Goal: Information Seeking & Learning: Check status

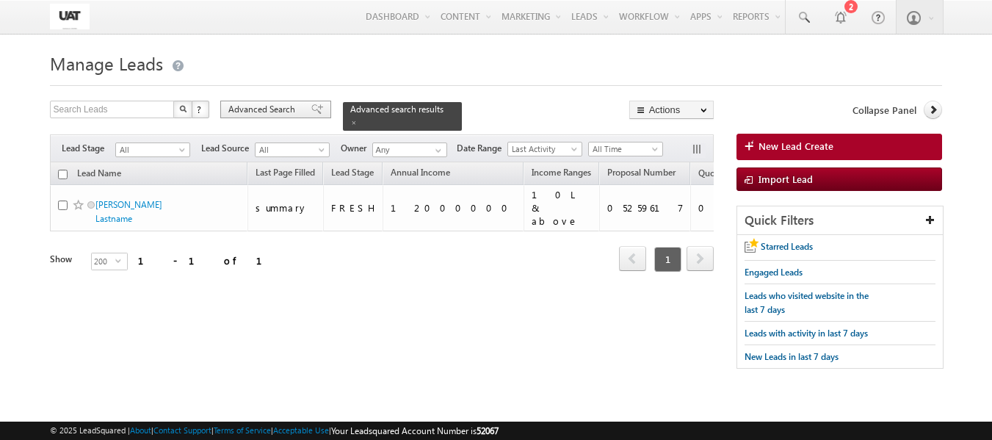
click at [245, 105] on span "Advanced Search" at bounding box center [263, 109] width 71 height 13
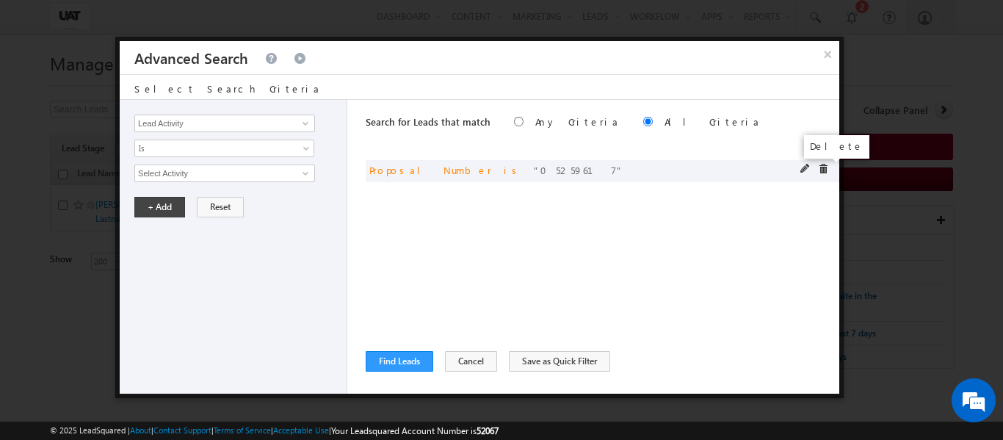
click at [827, 170] on span at bounding box center [823, 169] width 10 height 10
click at [204, 130] on input "Lead Activity" at bounding box center [224, 124] width 181 height 18
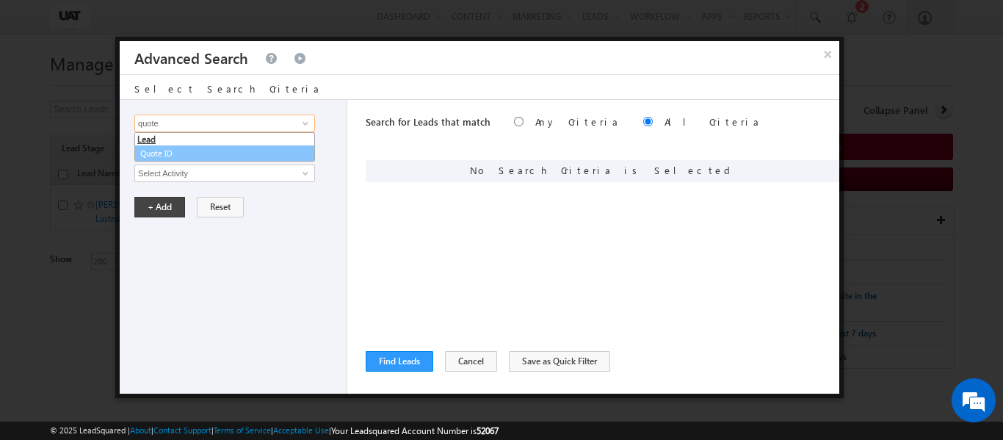
click at [191, 146] on link "Quote ID" at bounding box center [224, 153] width 181 height 17
type input "Quote ID"
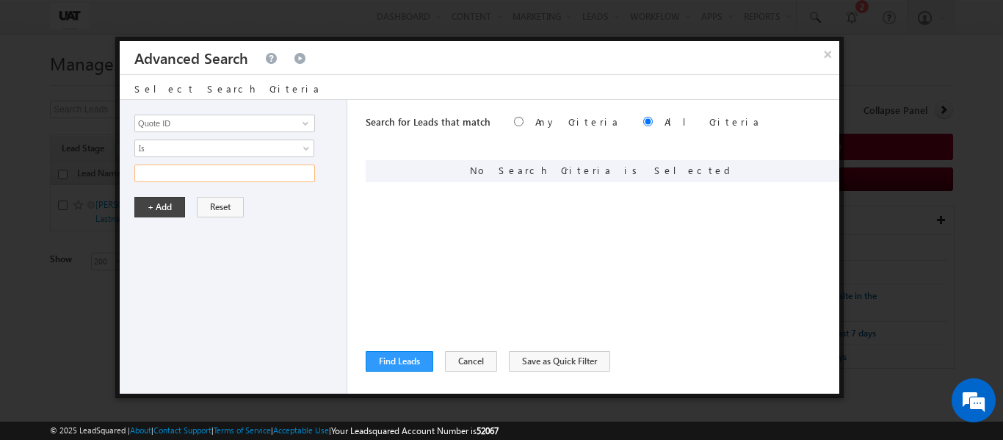
click at [192, 170] on input "text" at bounding box center [224, 174] width 181 height 18
paste input "01N179532"
type input "01N179532"
click at [162, 205] on button "+ Add" at bounding box center [159, 207] width 51 height 21
click at [399, 357] on button "Find Leads" at bounding box center [400, 361] width 68 height 21
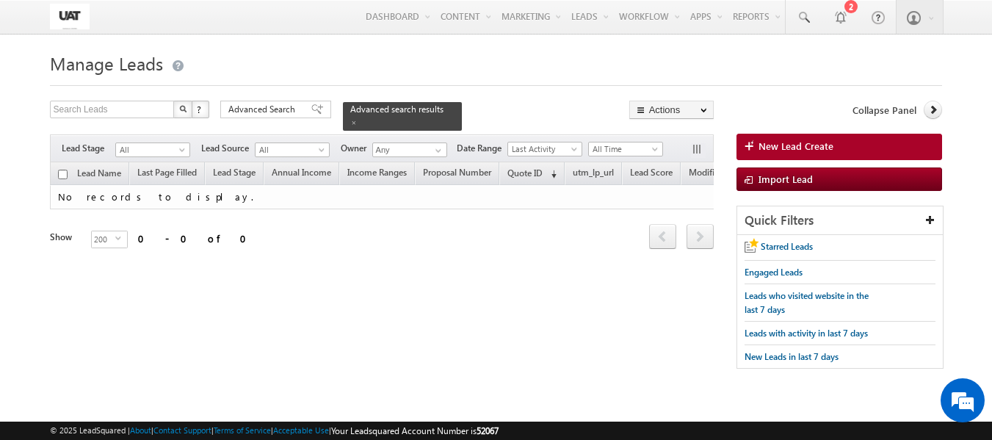
click at [261, 96] on form "Manage Leads New Lead Create Search Leads X ? 0 results found Advanced Search A…" at bounding box center [496, 216] width 893 height 336
click at [271, 115] on span "Advanced Search" at bounding box center [263, 109] width 71 height 13
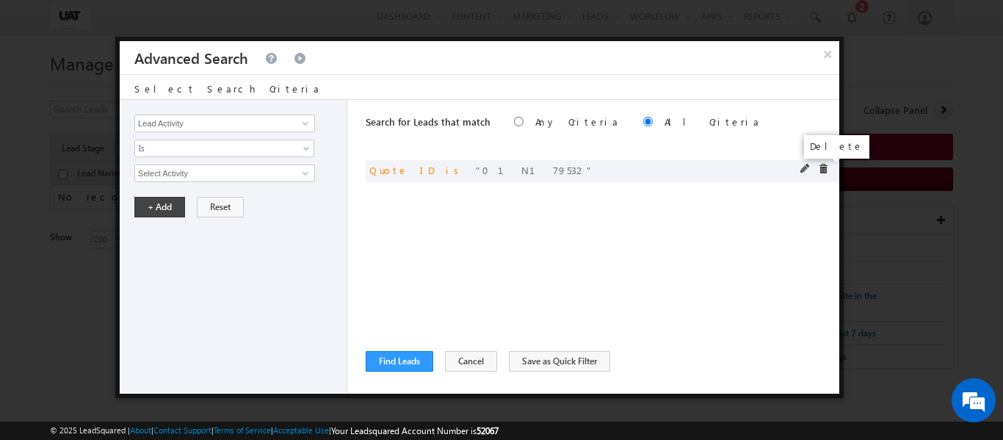
click at [824, 171] on span at bounding box center [823, 169] width 10 height 10
click at [244, 118] on input "Lead Activity" at bounding box center [224, 124] width 181 height 18
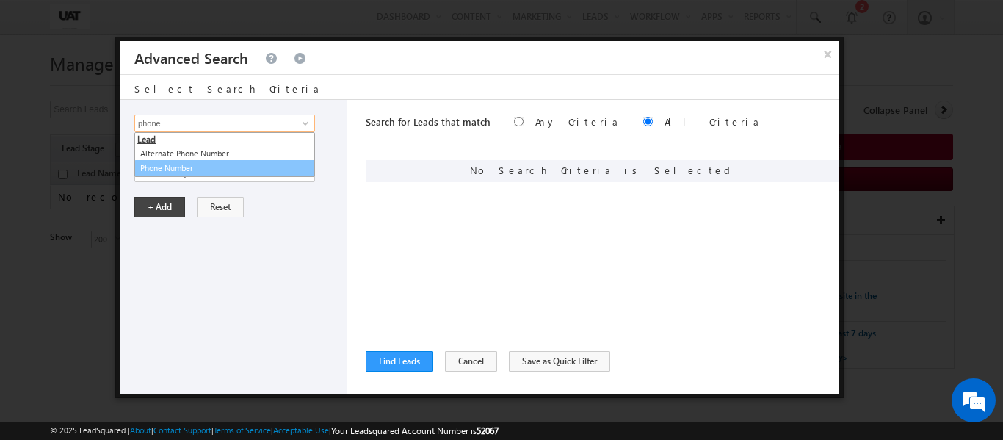
click at [220, 170] on link "Phone Number" at bounding box center [224, 168] width 181 height 17
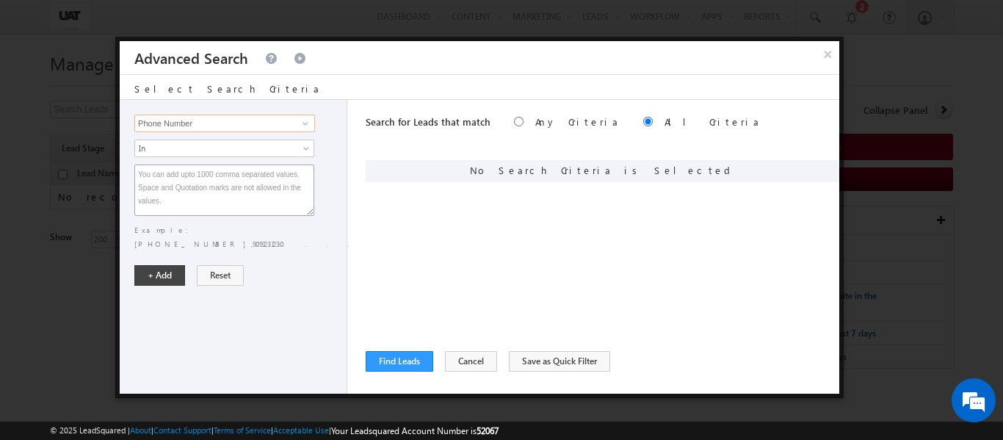
type input "Phone Number"
click at [214, 183] on textarea at bounding box center [224, 190] width 180 height 51
click at [180, 147] on span "In" at bounding box center [214, 148] width 159 height 13
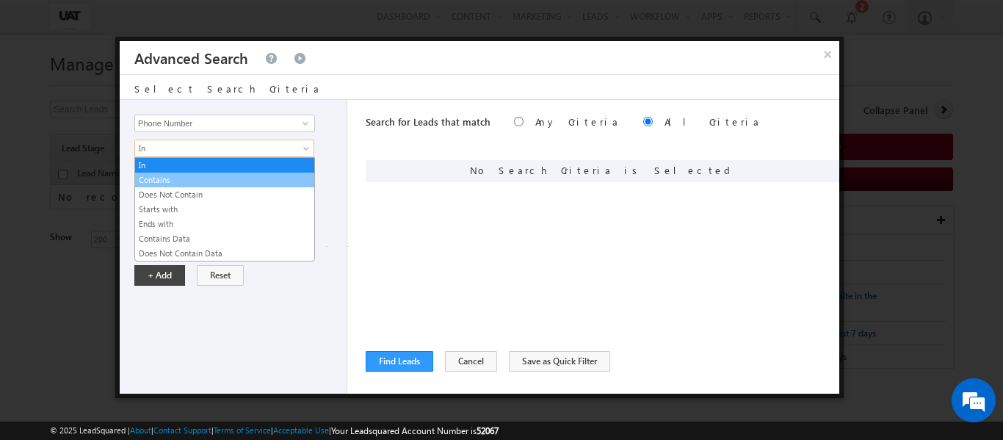
click at [180, 173] on li "Contains" at bounding box center [224, 180] width 179 height 15
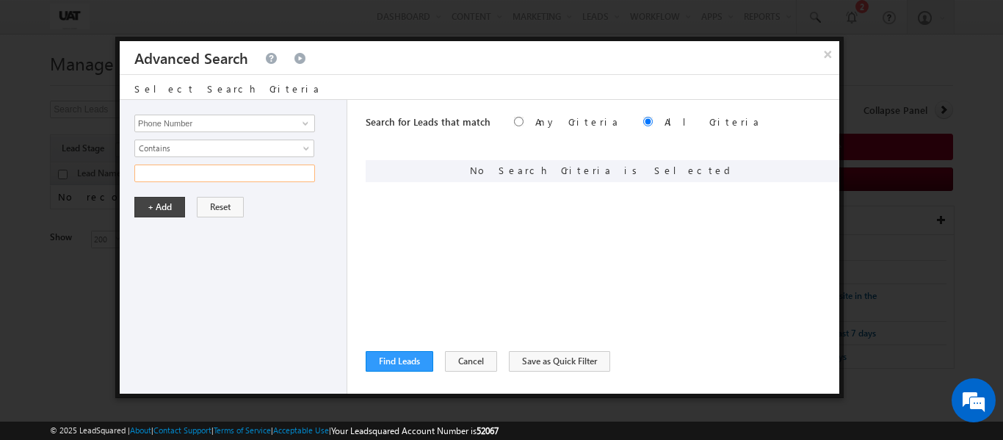
click at [180, 176] on input "text" at bounding box center [224, 174] width 181 height 18
type input "9130339539"
click at [176, 209] on button "+ Add" at bounding box center [159, 207] width 51 height 21
click at [415, 365] on button "Find Leads" at bounding box center [400, 361] width 68 height 21
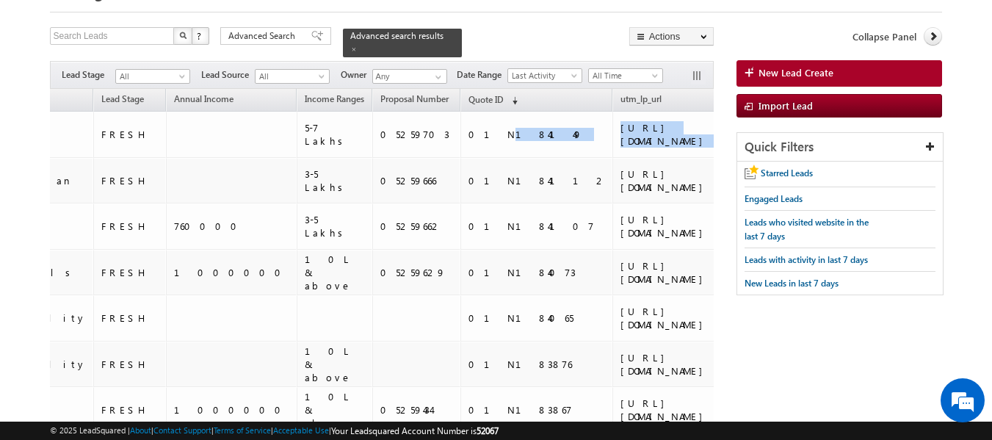
scroll to position [0, 331]
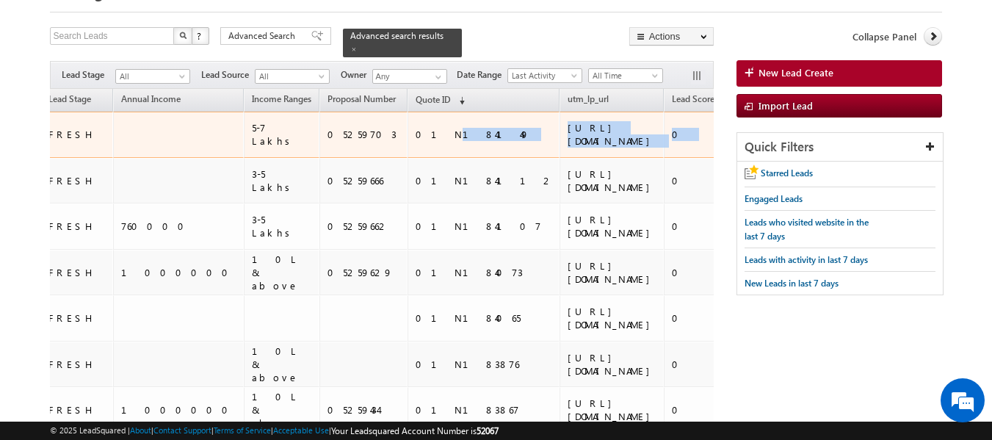
drag, startPoint x: 653, startPoint y: 139, endPoint x: 685, endPoint y: 135, distance: 31.8
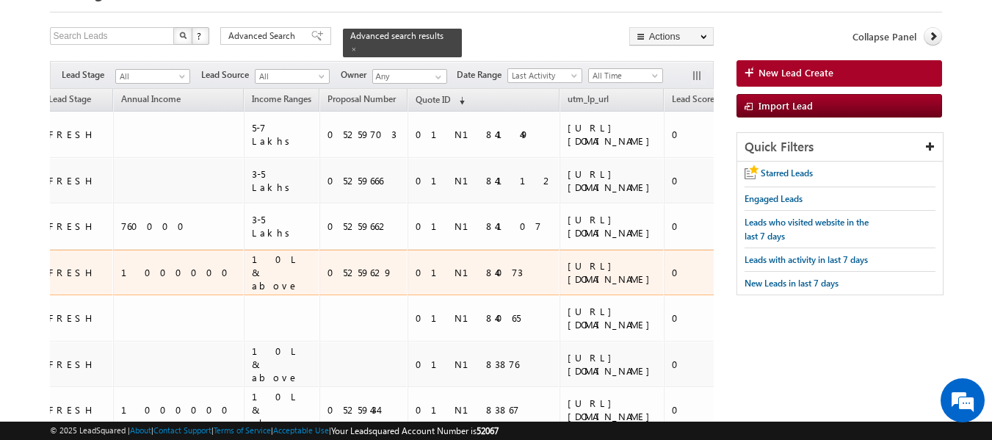
click at [408, 275] on td "01N184073" at bounding box center [484, 273] width 153 height 46
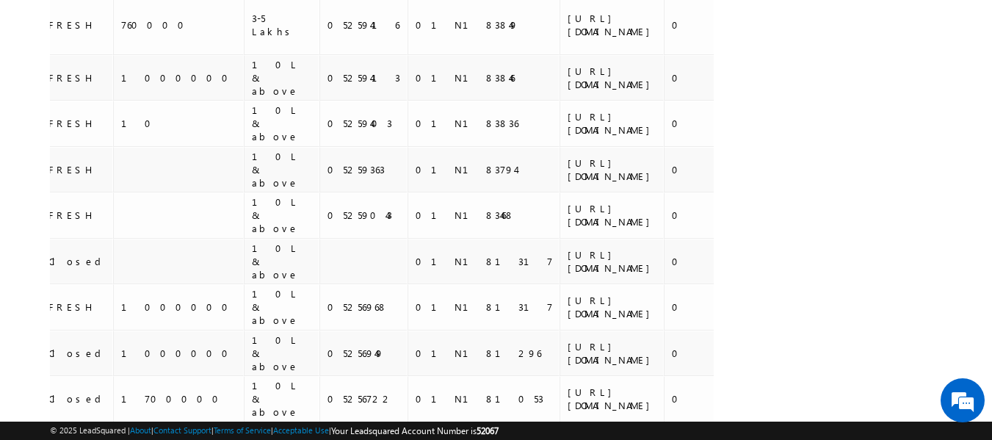
scroll to position [661, 0]
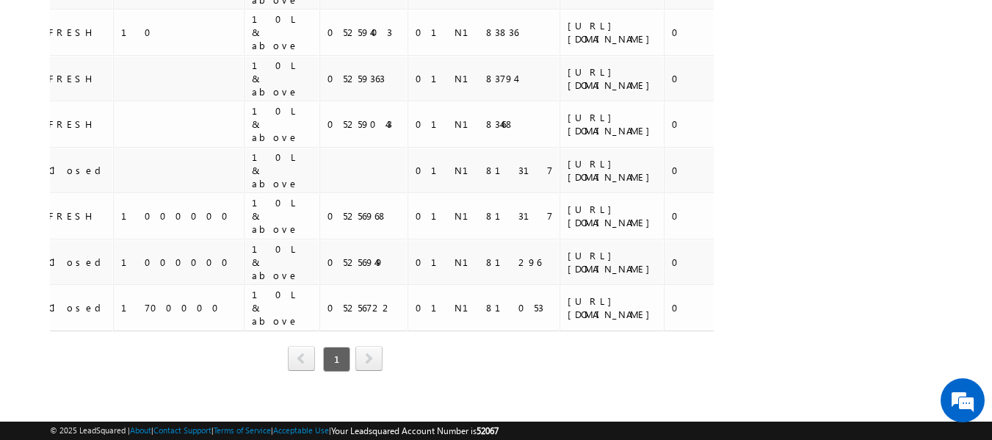
click at [368, 371] on span "next" at bounding box center [369, 358] width 27 height 25
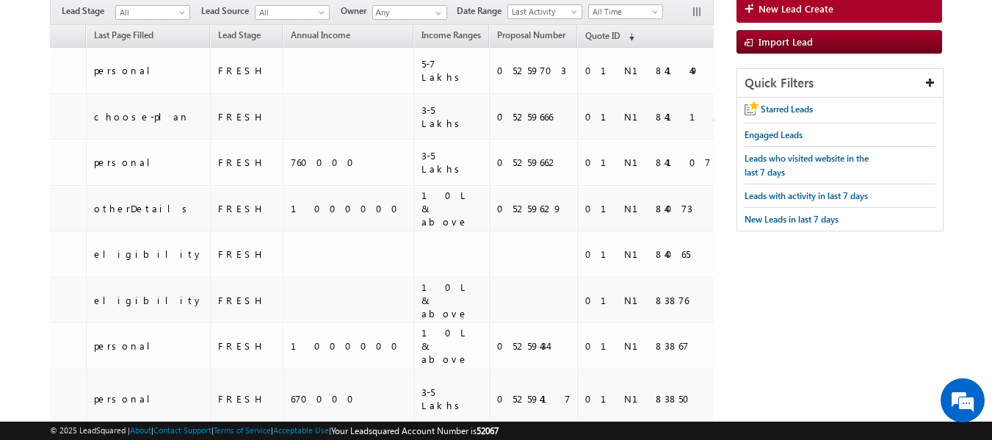
scroll to position [0, 0]
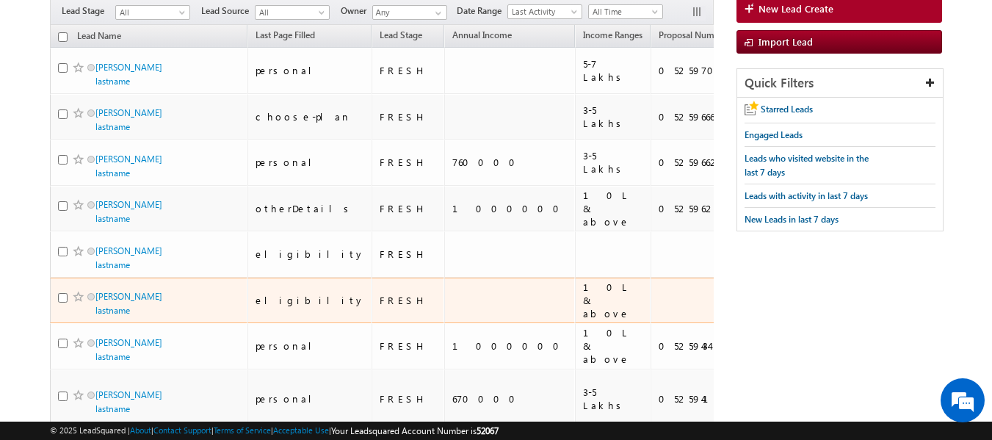
drag, startPoint x: 527, startPoint y: 300, endPoint x: 89, endPoint y: 311, distance: 438.0
click at [249, 303] on td "eligibility" at bounding box center [310, 301] width 124 height 46
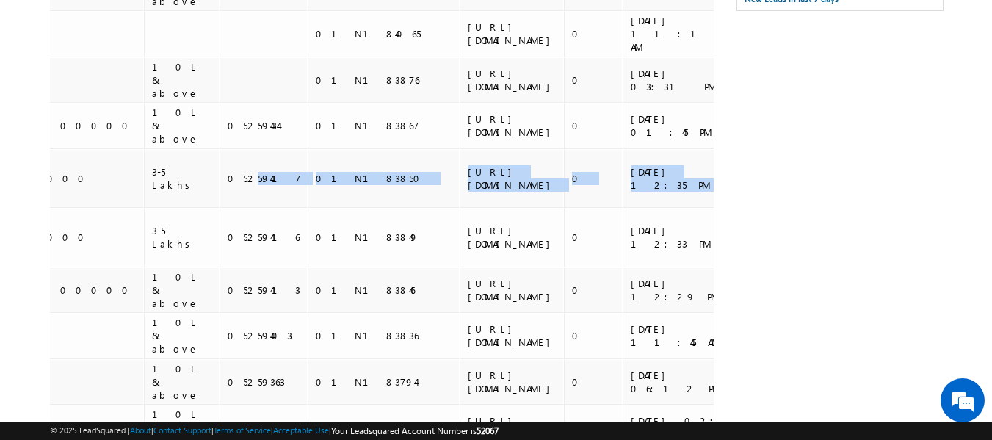
scroll to position [0, 455]
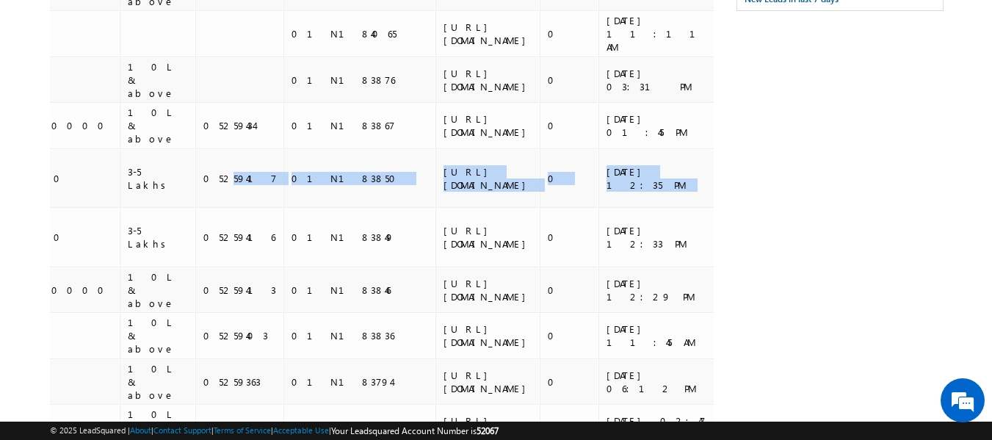
drag, startPoint x: 570, startPoint y: 202, endPoint x: 589, endPoint y: 180, distance: 29.2
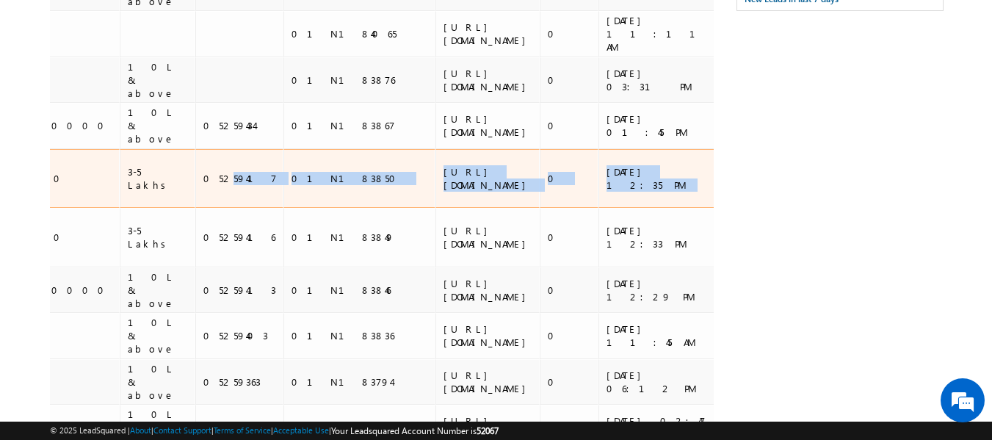
click at [728, 192] on div "[PHONE_NUMBER]" at bounding box center [776, 178] width 96 height 26
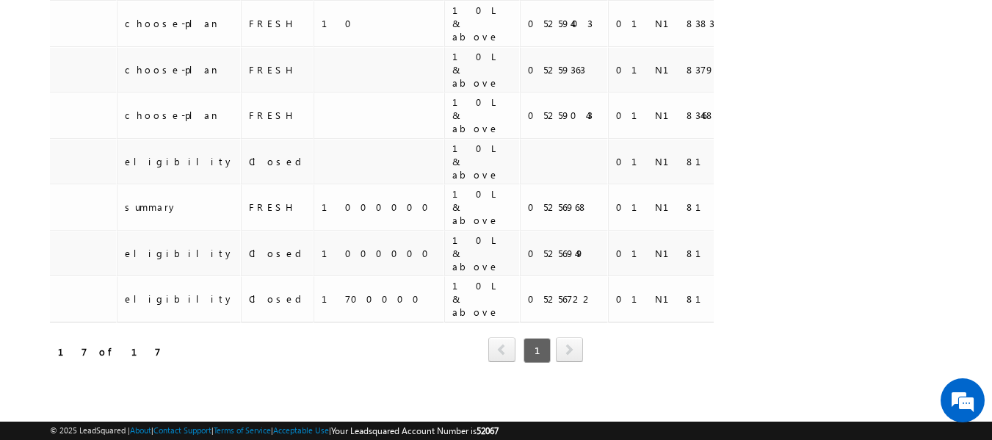
scroll to position [0, 0]
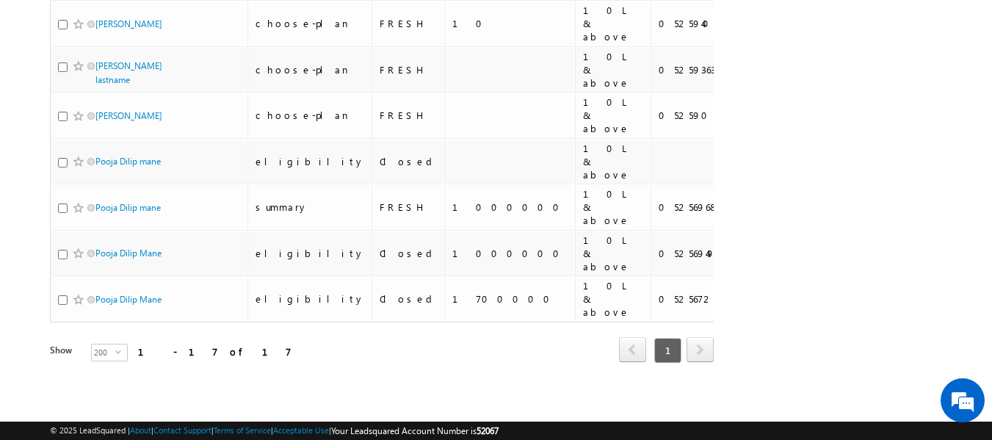
drag, startPoint x: 372, startPoint y: 249, endPoint x: 28, endPoint y: 246, distance: 343.8
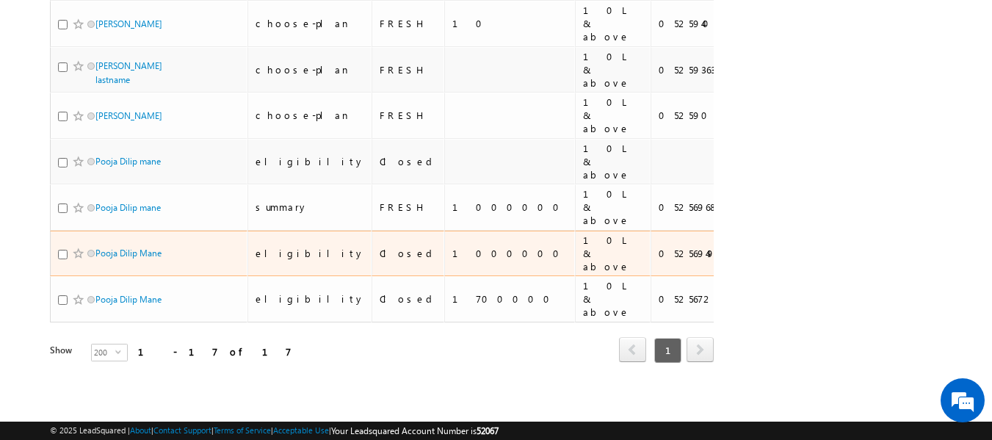
click at [372, 254] on td "Closed" at bounding box center [408, 254] width 73 height 46
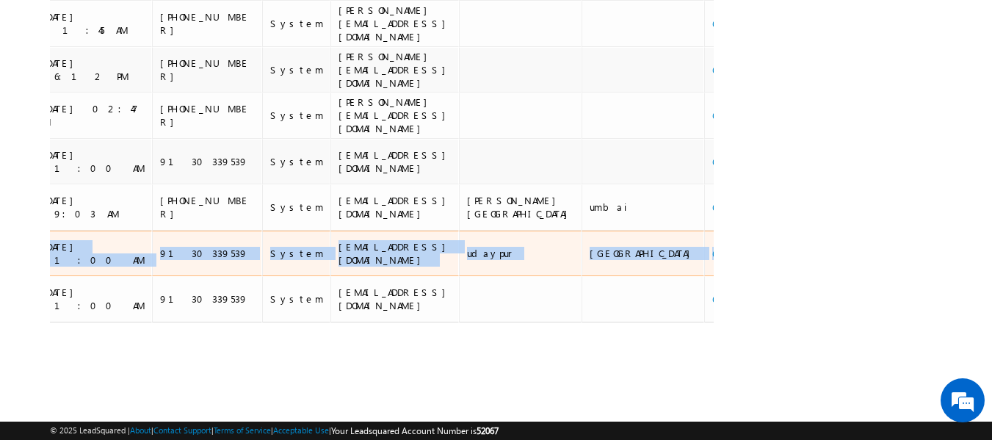
drag, startPoint x: 457, startPoint y: 250, endPoint x: 527, endPoint y: 226, distance: 73.6
click at [579, 236] on tr "Pooja Dilip Mane eligibility Closed 1000000 10L & above 05256949 01N181296 [URL…" at bounding box center [844, 254] width 3634 height 46
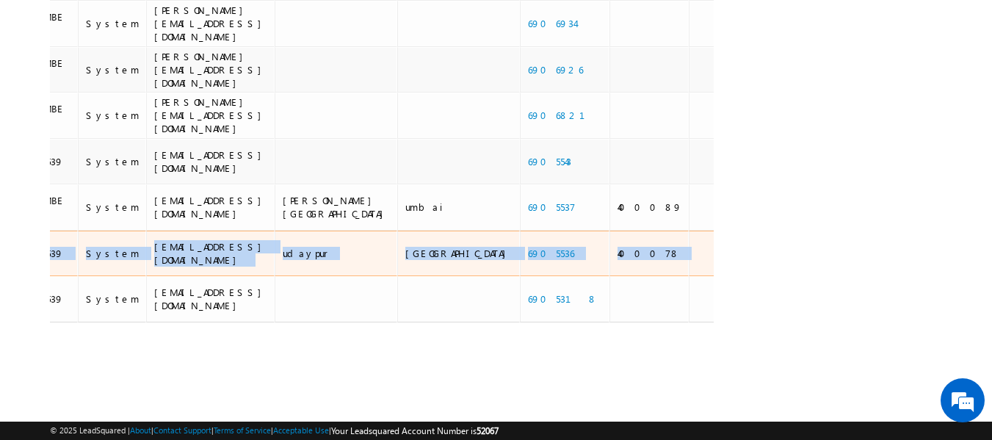
click at [689, 253] on td at bounding box center [732, 254] width 86 height 46
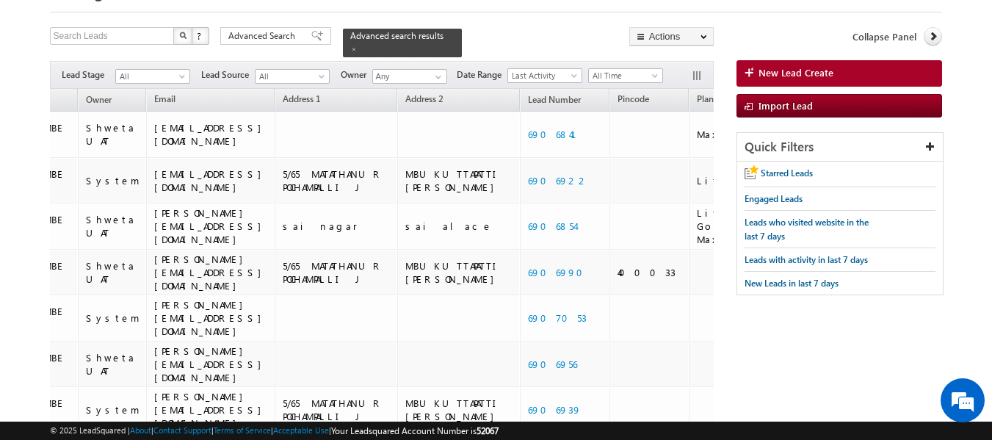
scroll to position [0, 0]
